Goal: Task Accomplishment & Management: Manage account settings

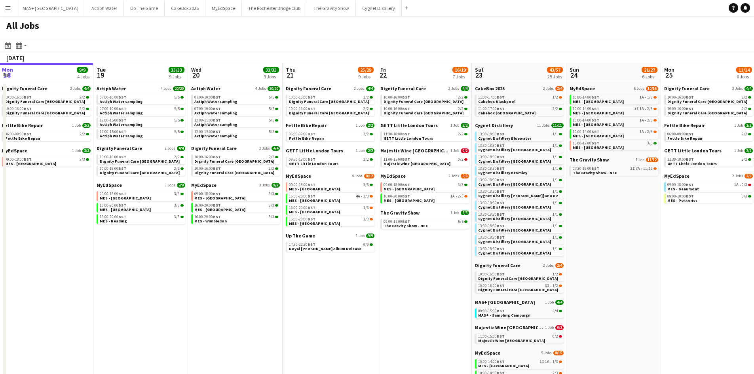
scroll to position [0, 182]
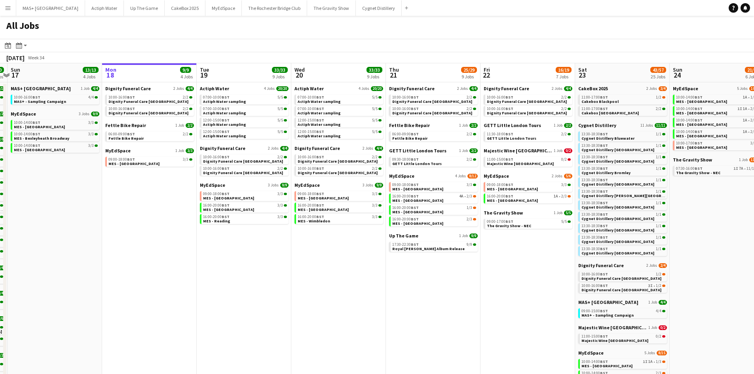
drag, startPoint x: 198, startPoint y: 239, endPoint x: 499, endPoint y: 239, distance: 301.0
click at [499, 239] on app-calendar-viewport "Fri 15 6/6 2 Jobs Sat 16 30/30 18 Jobs Sun 17 13/13 4 Jobs Mon 18 9/9 4 Jobs Tu…" at bounding box center [377, 302] width 754 height 479
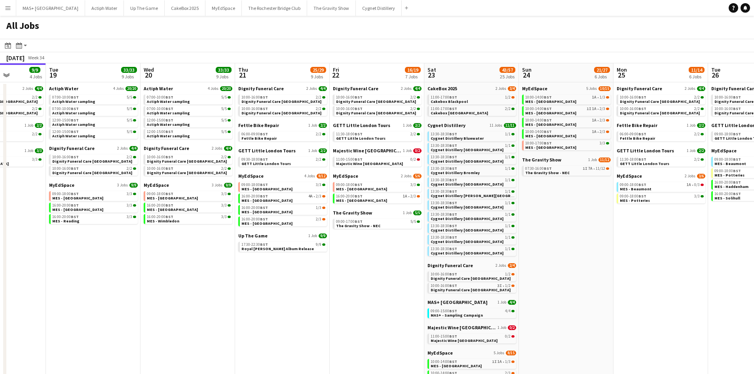
drag, startPoint x: 507, startPoint y: 249, endPoint x: 356, endPoint y: 253, distance: 150.9
click at [356, 253] on app-calendar-viewport "Sat 16 30/30 18 Jobs Sun 17 13/13 4 Jobs Mon 18 9/9 4 Jobs Tue 19 33/33 9 Jobs …" at bounding box center [377, 302] width 754 height 479
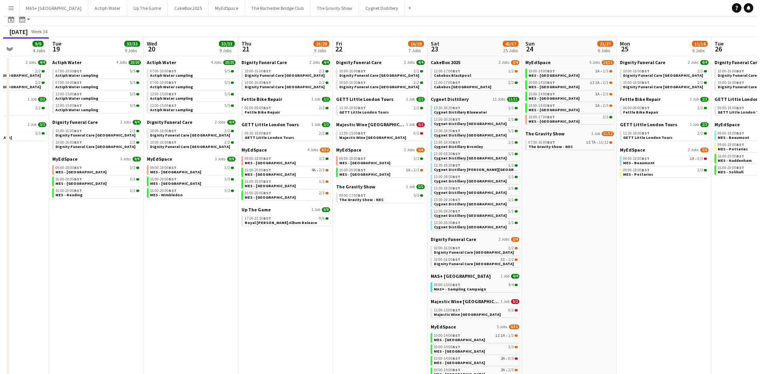
scroll to position [0, 0]
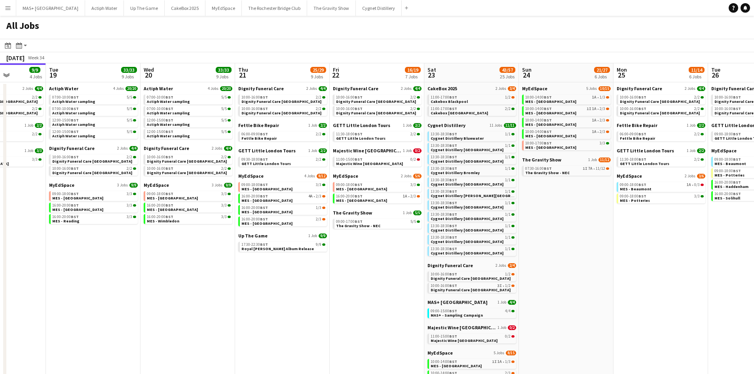
click at [11, 10] on app-icon "Menu" at bounding box center [8, 8] width 6 height 6
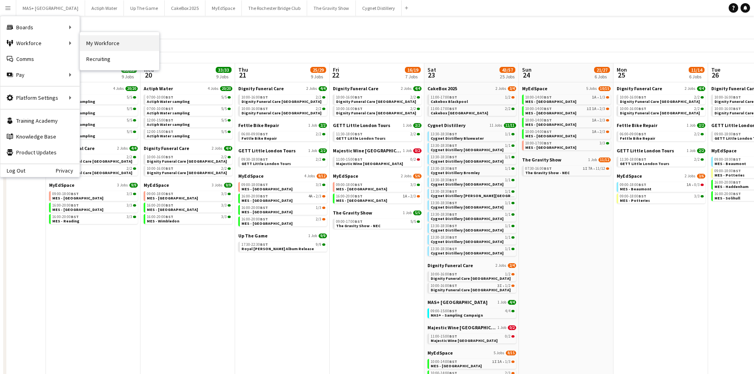
click at [116, 44] on link "My Workforce" at bounding box center [119, 43] width 79 height 16
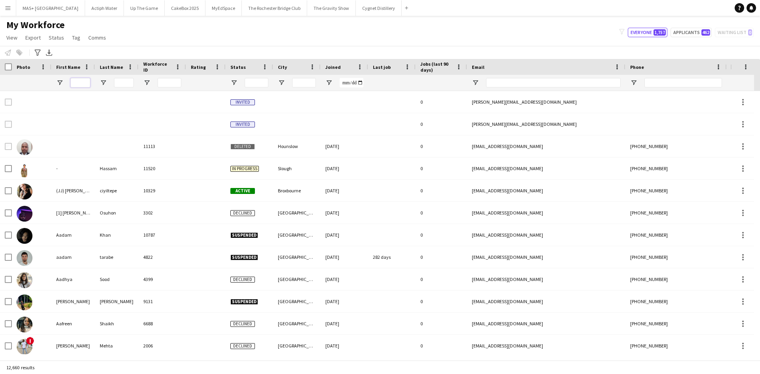
click at [82, 82] on input "First Name Filter Input" at bounding box center [80, 83] width 20 height 10
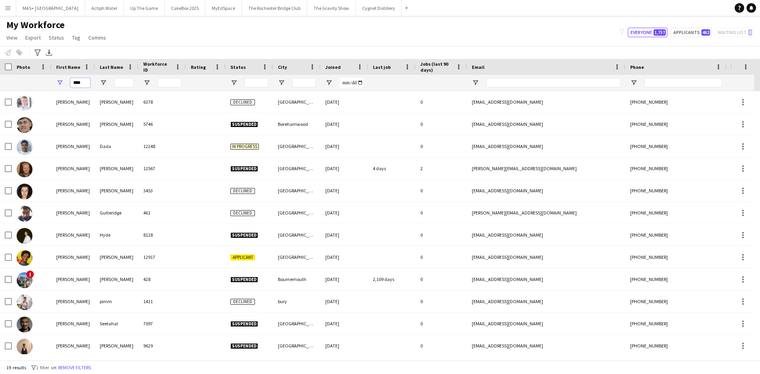
type input "****"
click at [124, 85] on input "Last Name Filter Input" at bounding box center [124, 83] width 20 height 10
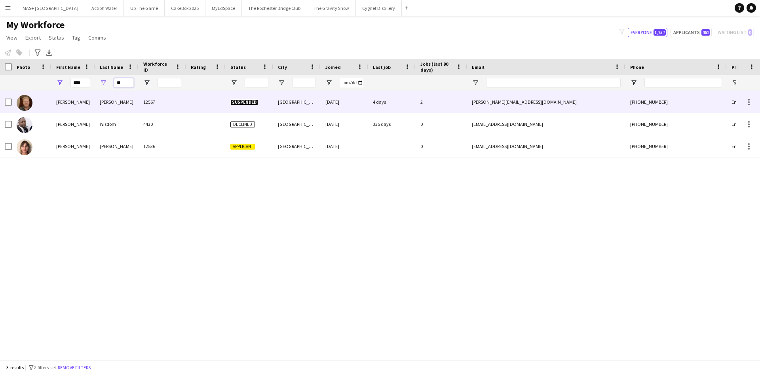
type input "**"
click at [106, 107] on div "[PERSON_NAME]" at bounding box center [117, 102] width 44 height 22
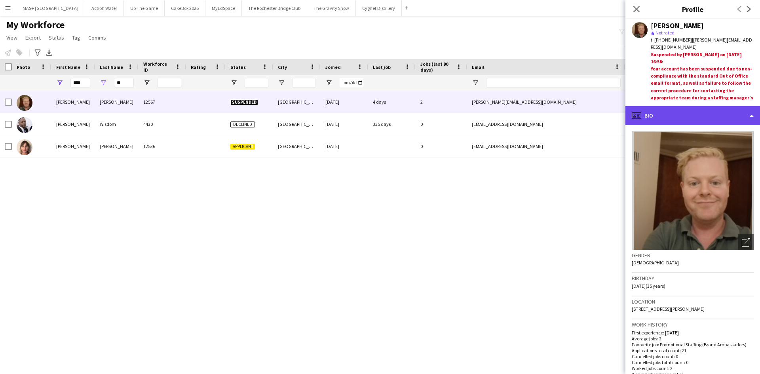
click at [696, 114] on div "profile Bio" at bounding box center [693, 115] width 135 height 19
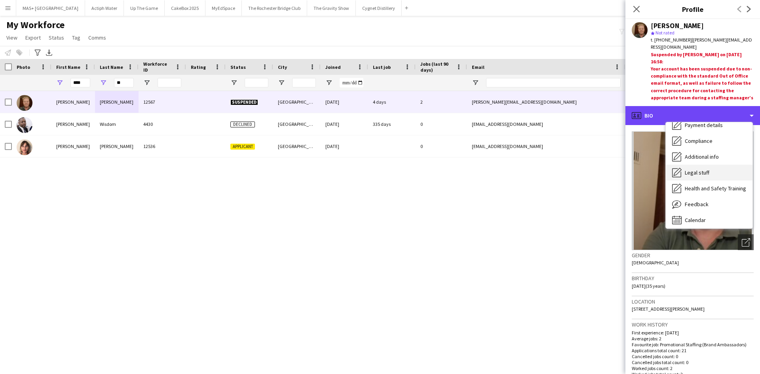
scroll to position [106, 0]
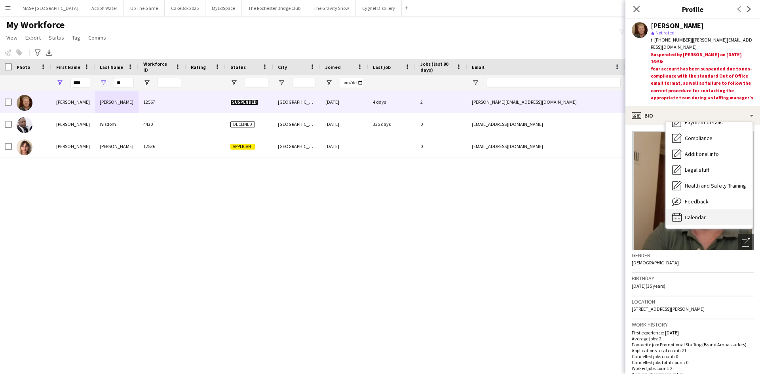
click at [713, 215] on div "Calendar Calendar" at bounding box center [709, 217] width 87 height 16
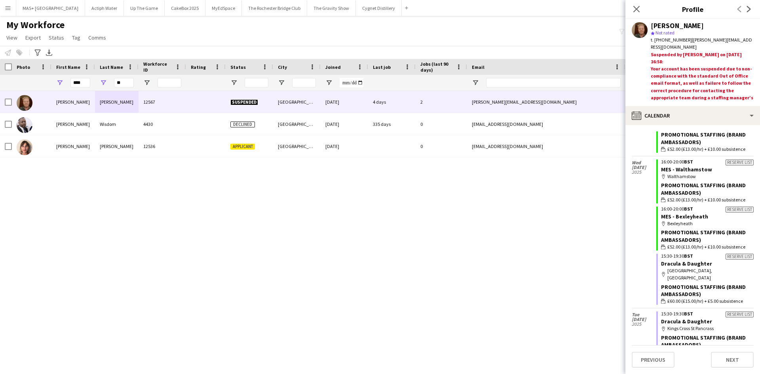
scroll to position [0, 0]
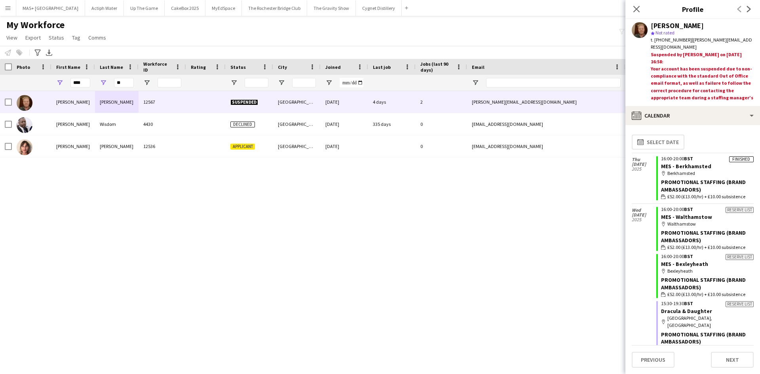
click at [714, 166] on app-crew-calendar-job-card "Finished 16:00-20:00 BST MES - [GEOGRAPHIC_DATA] map-marker Berkhamsted Promoti…" at bounding box center [705, 178] width 97 height 44
click at [5, 11] on app-icon "Menu" at bounding box center [8, 8] width 6 height 6
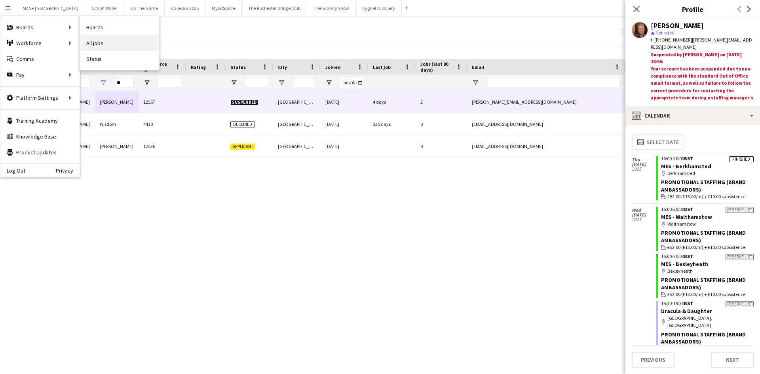
click at [107, 40] on link "All jobs" at bounding box center [119, 43] width 79 height 16
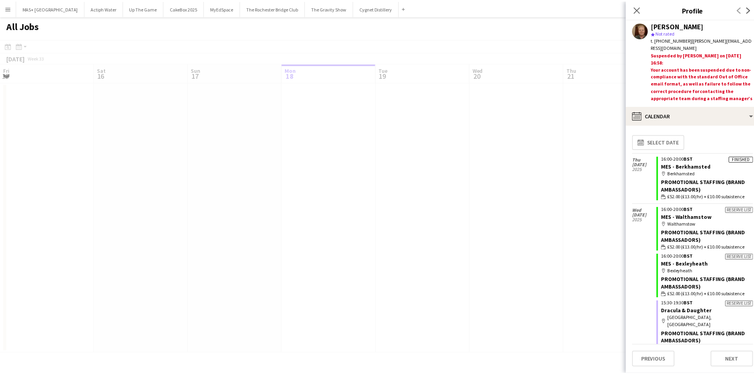
scroll to position [0, 189]
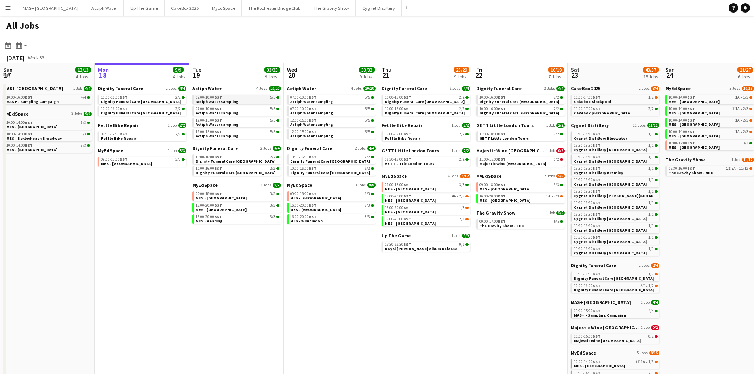
click at [222, 102] on span "Actiph Water sampling" at bounding box center [217, 101] width 43 height 5
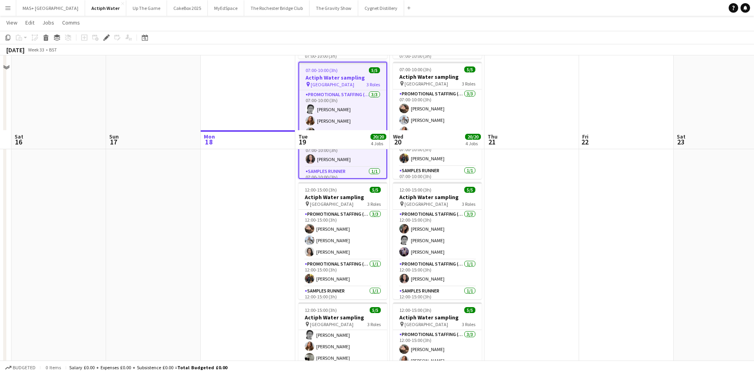
scroll to position [67, 0]
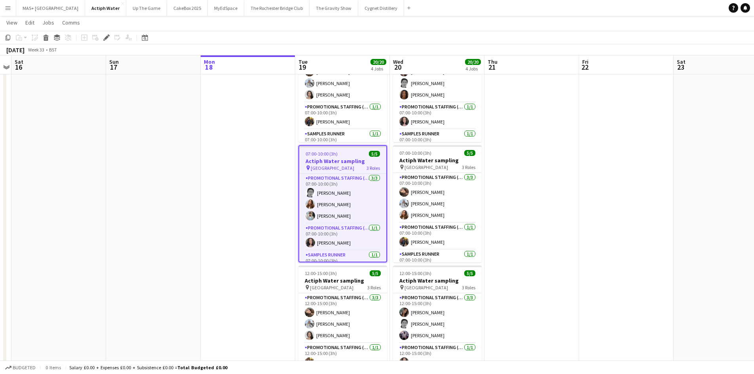
click at [333, 169] on span "Waterloo Station" at bounding box center [333, 168] width 44 height 6
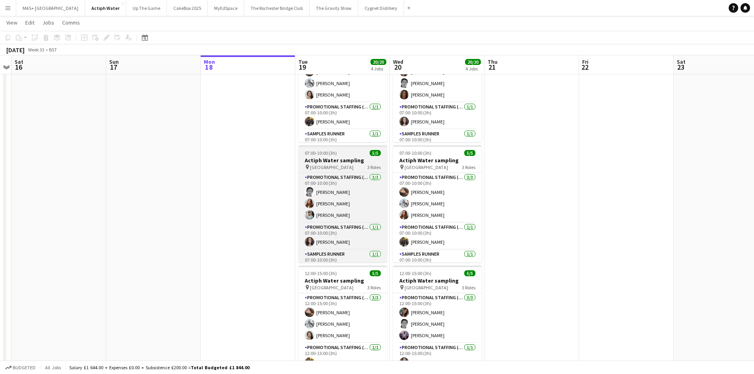
click at [335, 165] on span "Waterloo Station" at bounding box center [332, 167] width 44 height 6
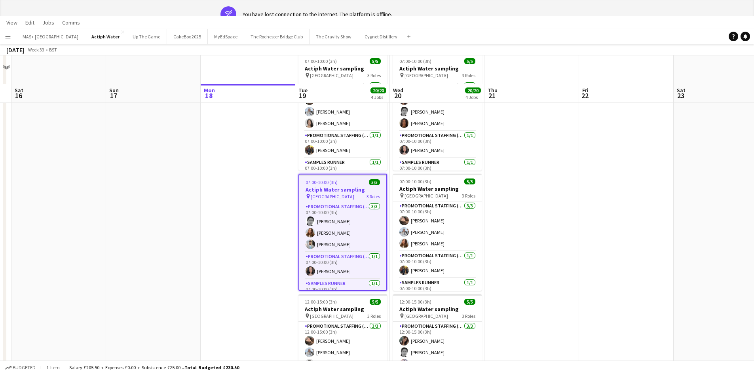
scroll to position [0, 0]
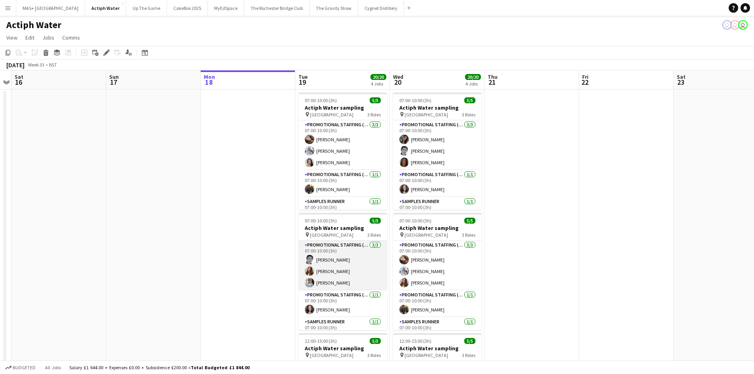
click at [336, 286] on app-card-role "Promotional Staffing (Brand Ambassadors) 3/3 07:00-10:00 (3h) Helen Pritchard T…" at bounding box center [343, 266] width 89 height 50
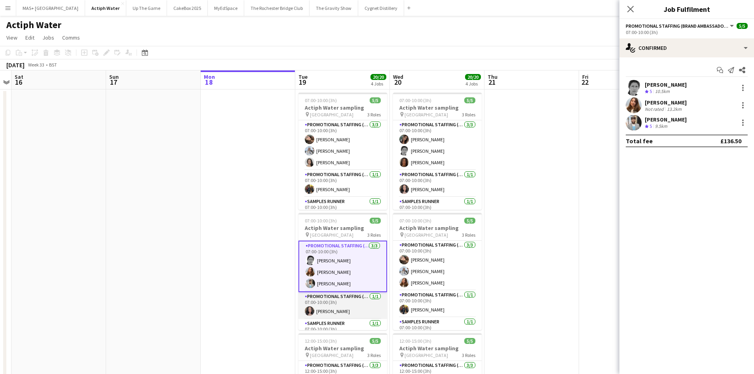
click at [346, 300] on app-card-role "Promotional Staffing (Team Leader) 1/1 07:00-10:00 (3h) Rosa Bustamante Carrera" at bounding box center [343, 305] width 89 height 27
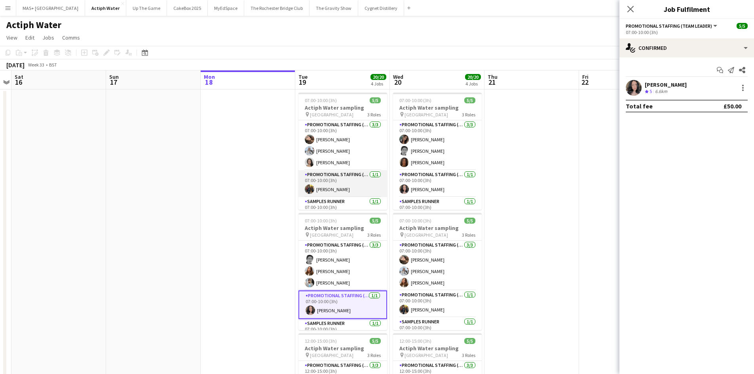
click at [322, 185] on app-card-role "Promotional Staffing (Team Leader) 1/1 07:00-10:00 (3h) Martin Brady" at bounding box center [343, 183] width 89 height 27
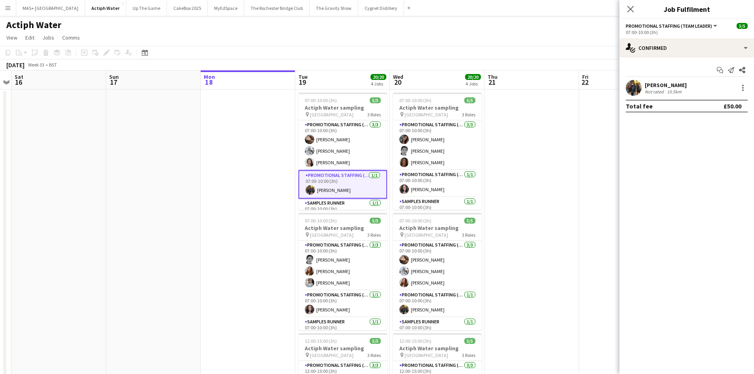
click at [665, 86] on div "Martin Brady" at bounding box center [666, 85] width 42 height 7
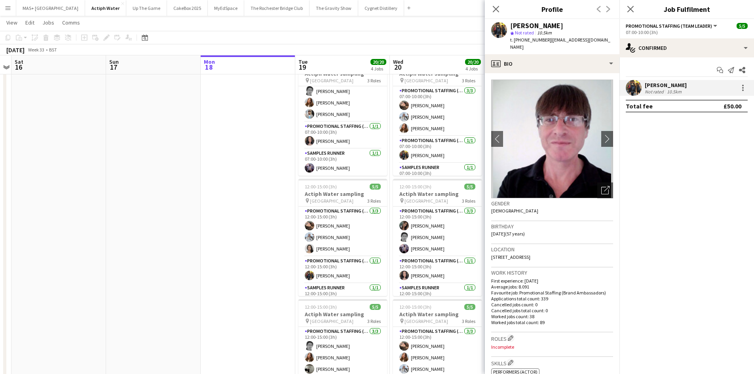
scroll to position [198, 0]
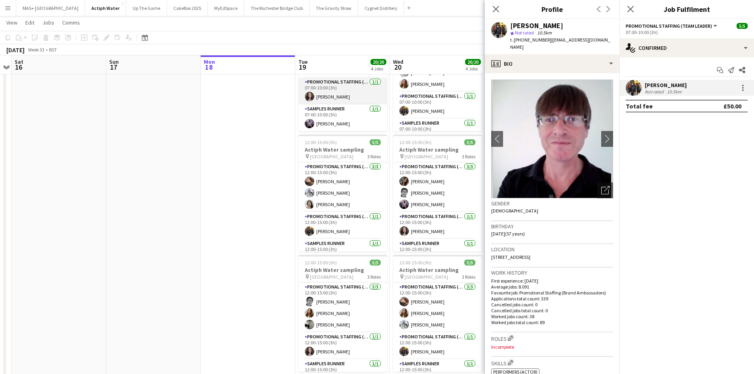
click at [325, 93] on app-card-role "Promotional Staffing (Team Leader) 1/1 07:00-10:00 (3h) Rosa Bustamante Carrera" at bounding box center [343, 91] width 89 height 27
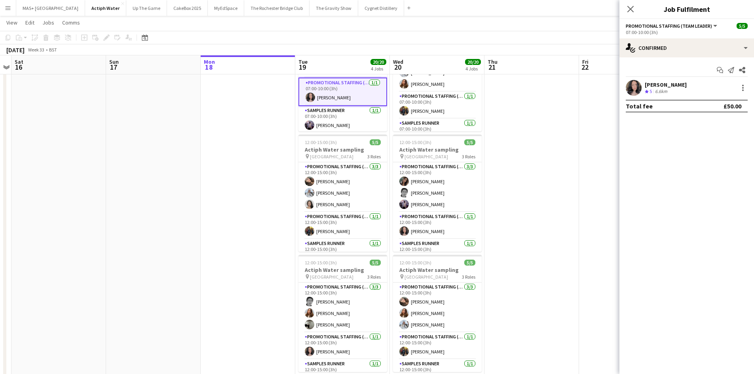
click at [681, 86] on div "Rosa Bustamante Carrera" at bounding box center [666, 84] width 42 height 7
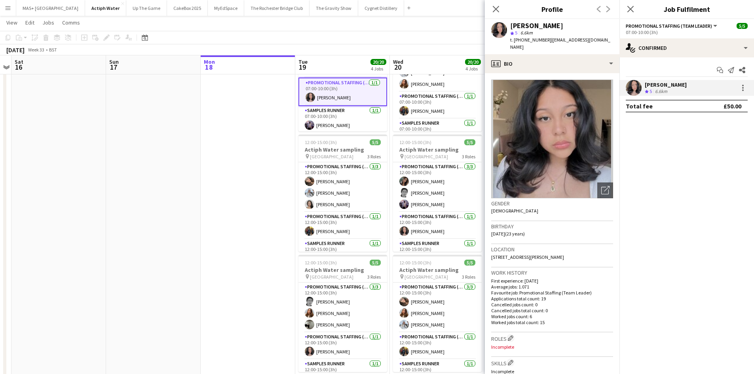
click at [198, 213] on app-date-cell at bounding box center [153, 139] width 95 height 497
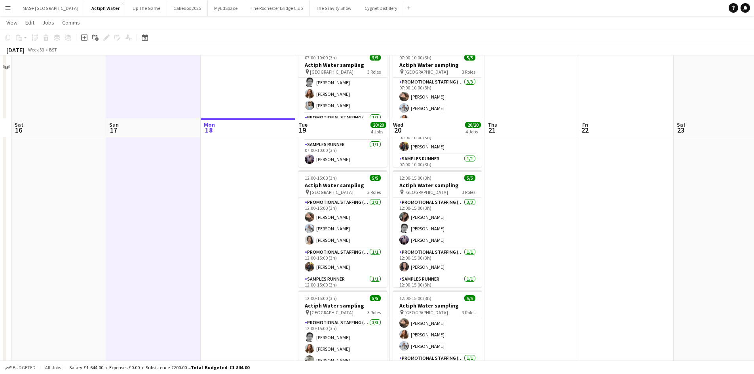
scroll to position [225, 0]
